Goal: Navigation & Orientation: Find specific page/section

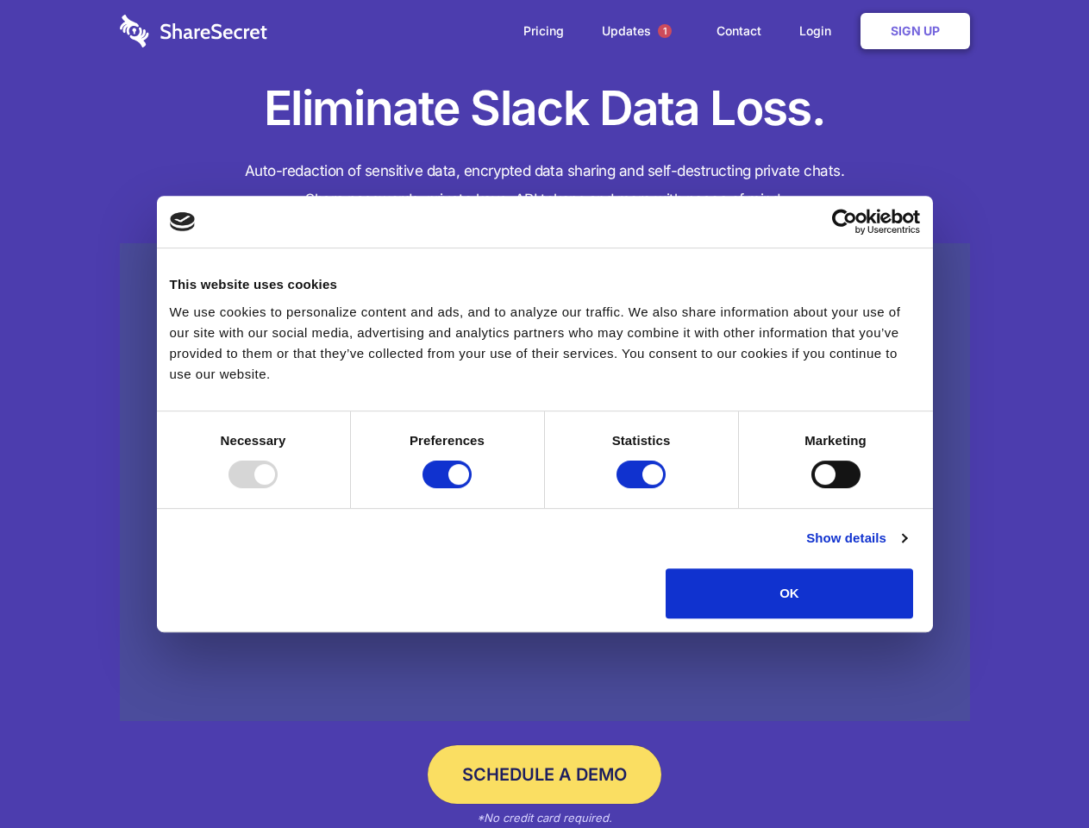
click at [278, 488] on div at bounding box center [252, 474] width 49 height 28
click at [472, 488] on input "Preferences" at bounding box center [446, 474] width 49 height 28
checkbox input "false"
click at [643, 488] on input "Statistics" at bounding box center [640, 474] width 49 height 28
checkbox input "false"
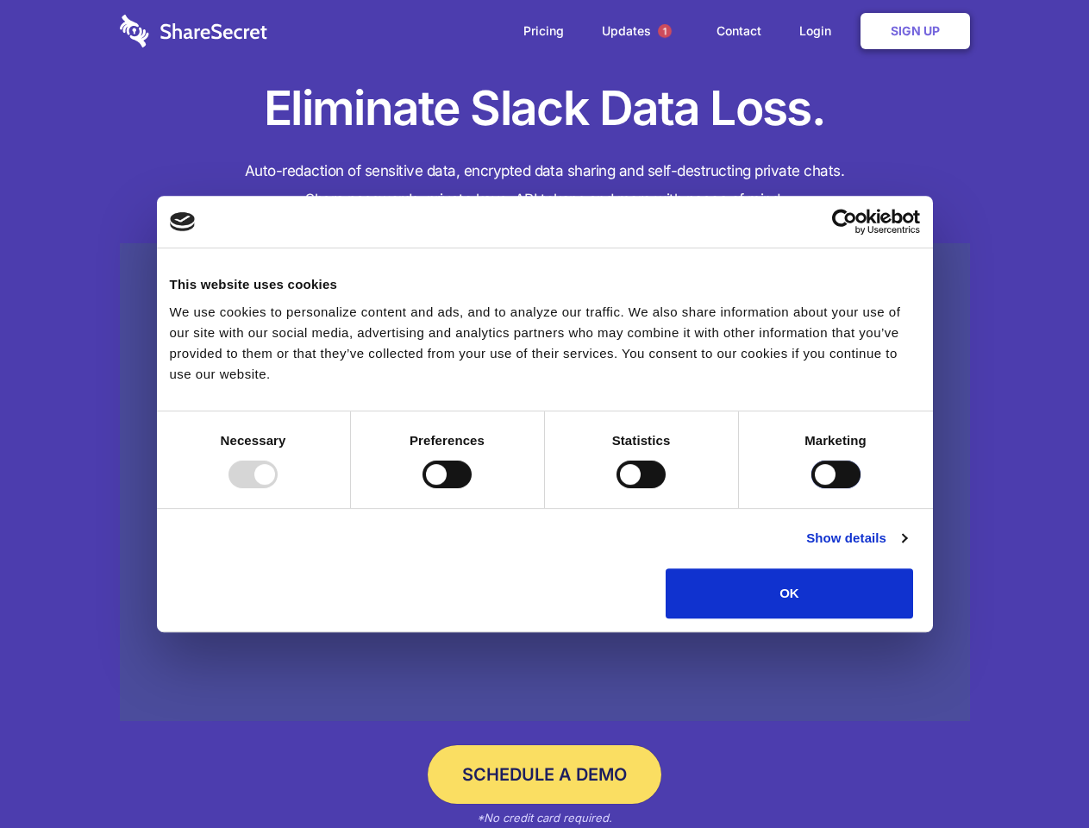
click at [811, 488] on input "Marketing" at bounding box center [835, 474] width 49 height 28
checkbox input "true"
click at [906, 548] on link "Show details" at bounding box center [856, 538] width 100 height 21
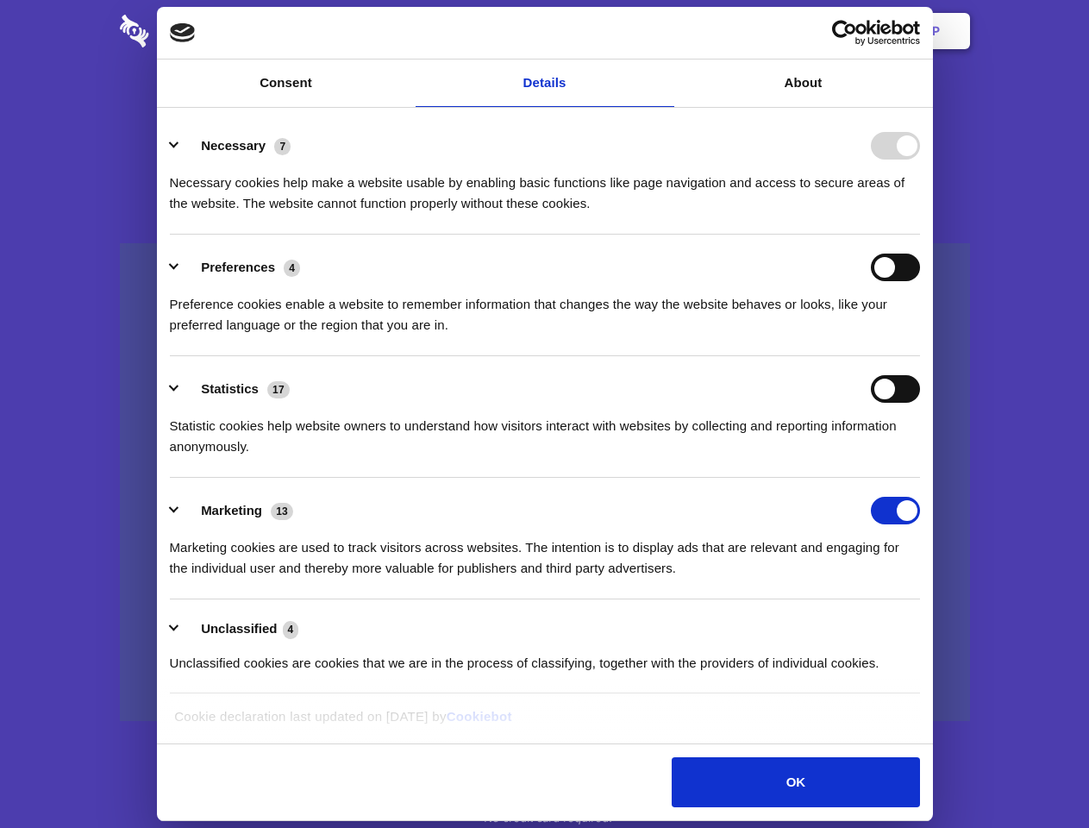
click at [920, 234] on li "Necessary 7 Necessary cookies help make a website usable by enabling basic func…" at bounding box center [545, 174] width 750 height 122
click at [664, 31] on span "1" at bounding box center [665, 31] width 14 height 14
